Goal: Find specific page/section: Find specific page/section

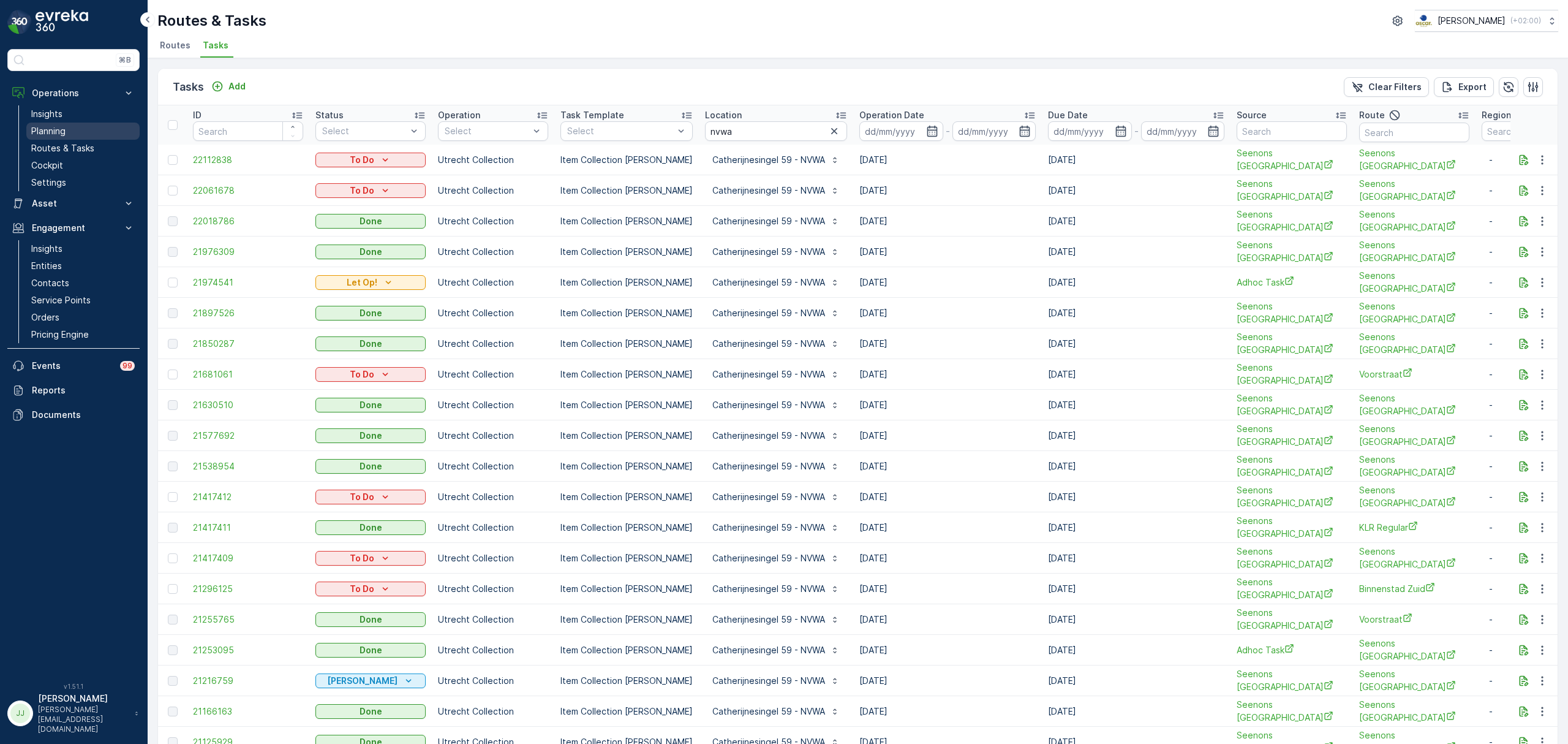
click at [101, 130] on link "Planning" at bounding box center [83, 131] width 114 height 17
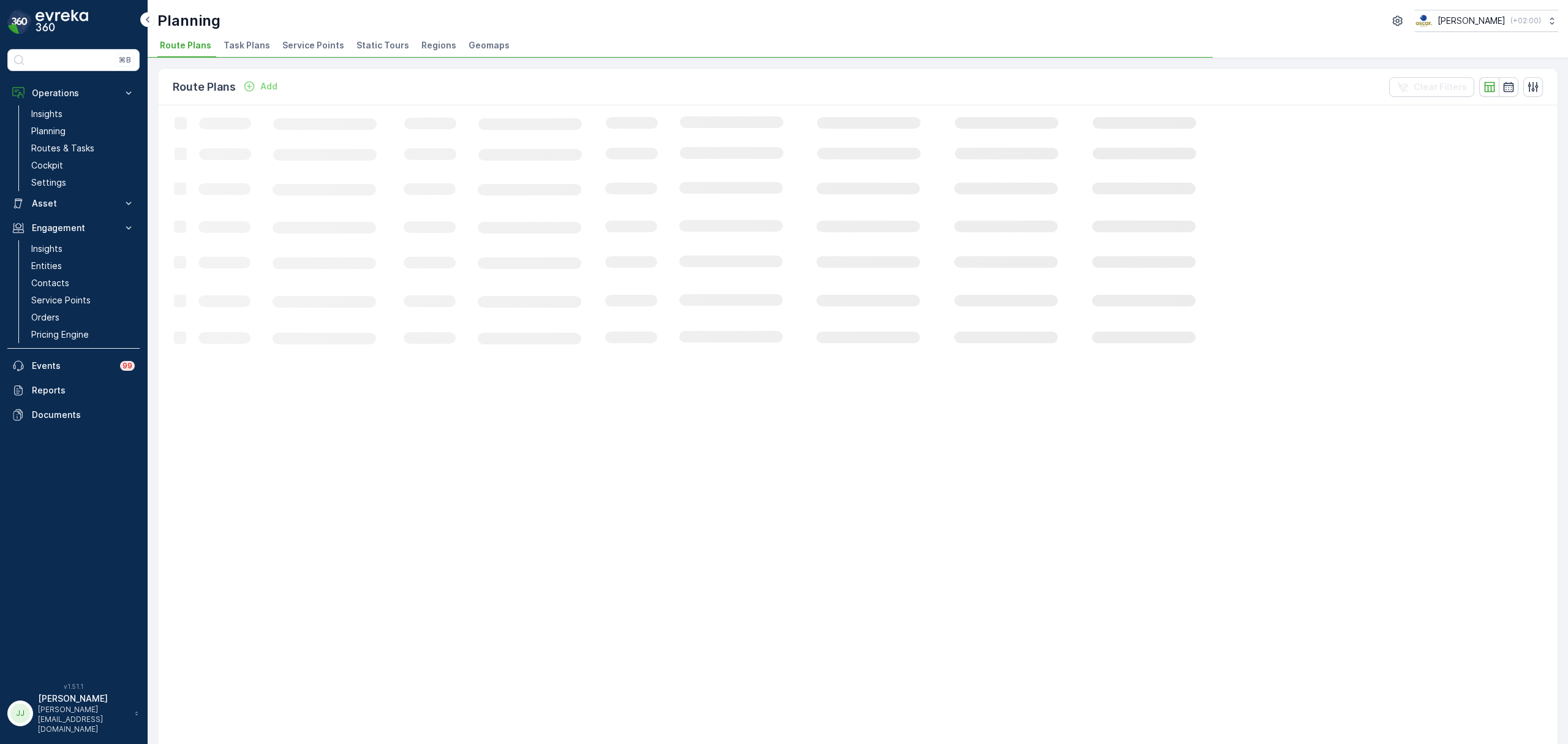
click at [239, 44] on span "Task Plans" at bounding box center [247, 45] width 47 height 12
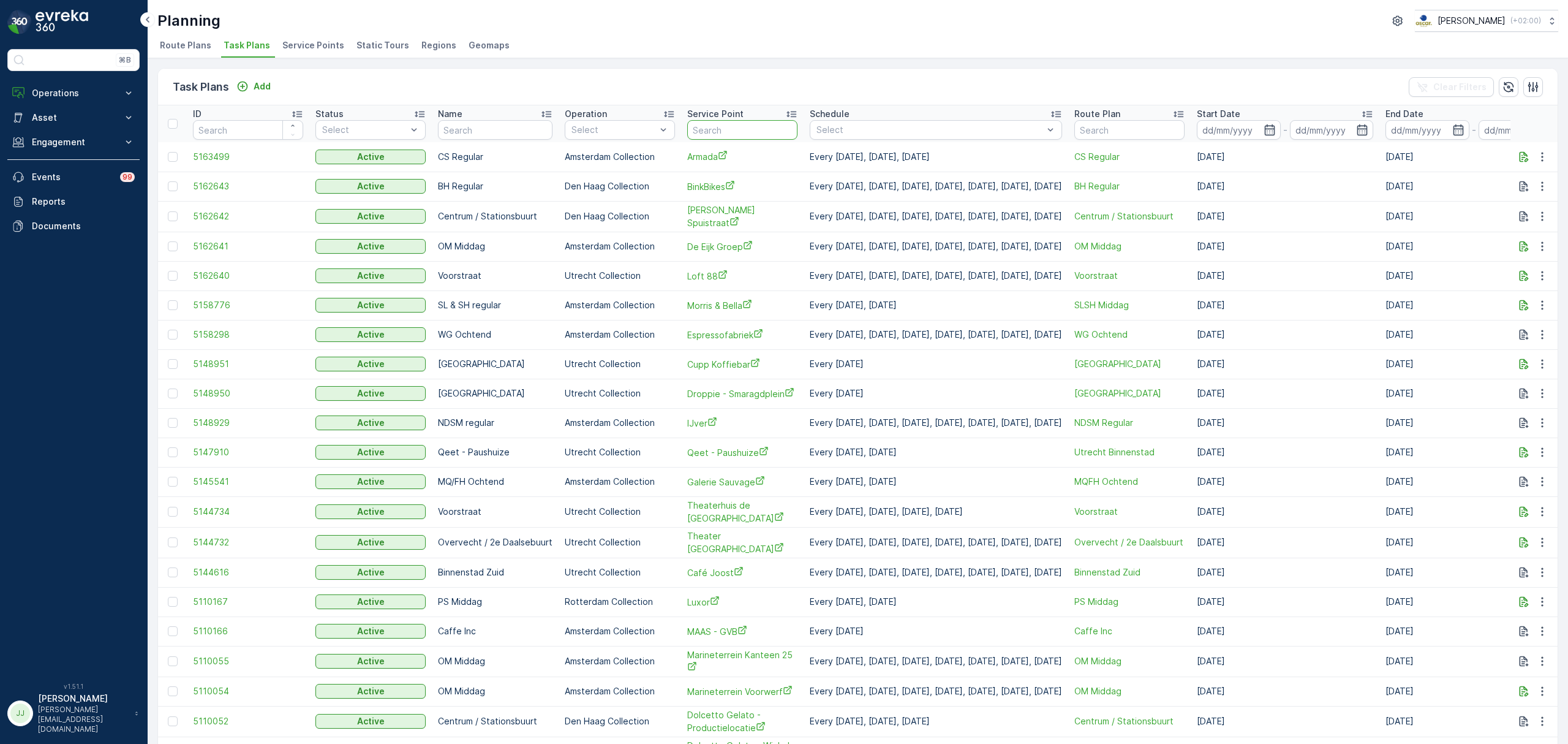
click at [740, 139] on input "text" at bounding box center [742, 129] width 110 height 19
